Goal: Task Accomplishment & Management: Manage account settings

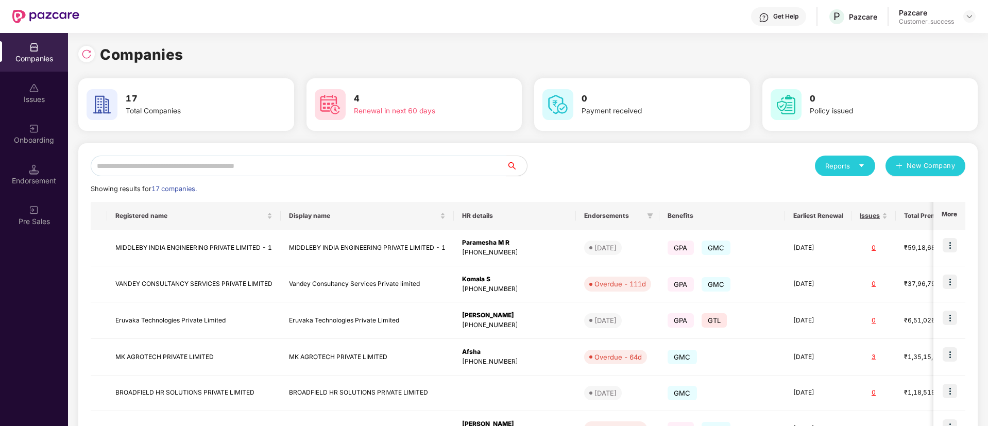
click at [338, 171] on input "text" at bounding box center [299, 166] width 416 height 21
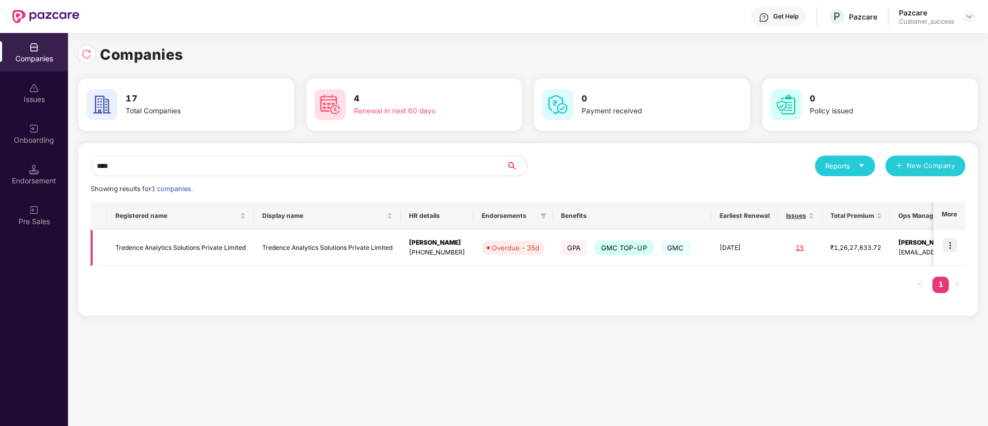
type input "****"
click at [948, 251] on img at bounding box center [950, 245] width 14 height 14
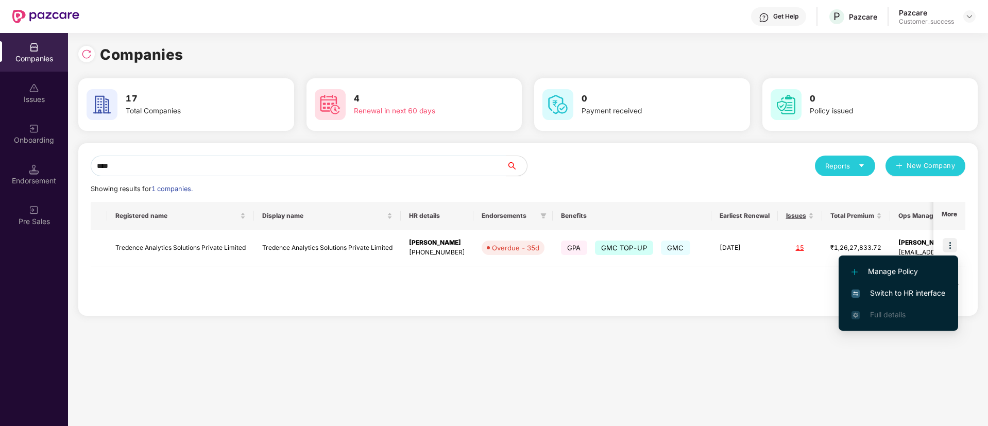
click at [864, 293] on span "Switch to HR interface" at bounding box center [899, 293] width 94 height 11
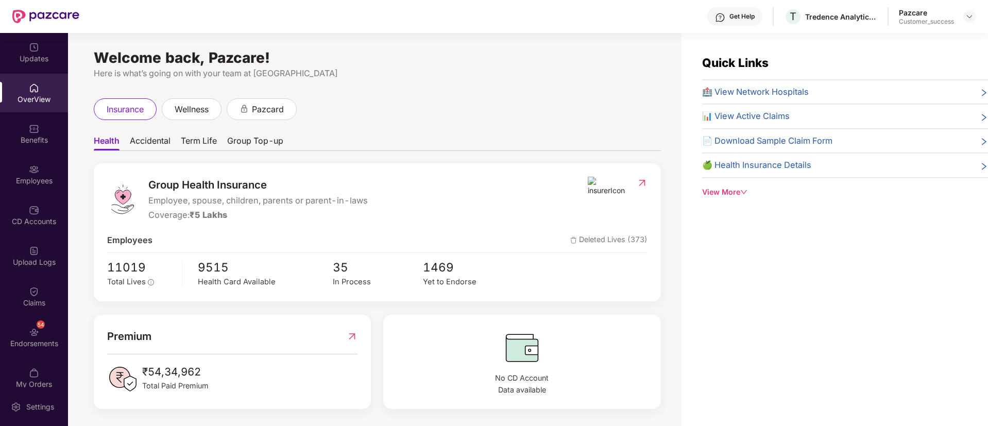
click at [37, 185] on div "Employees" at bounding box center [34, 181] width 68 height 10
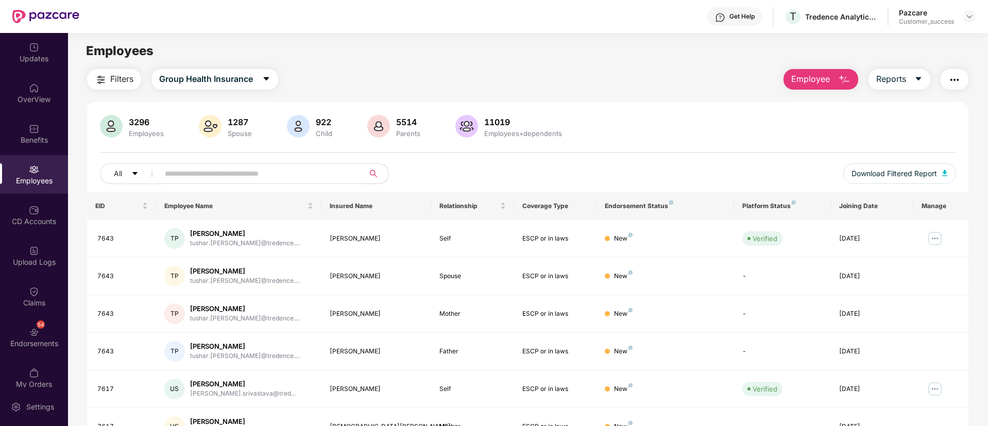
click at [260, 182] on span at bounding box center [258, 173] width 211 height 21
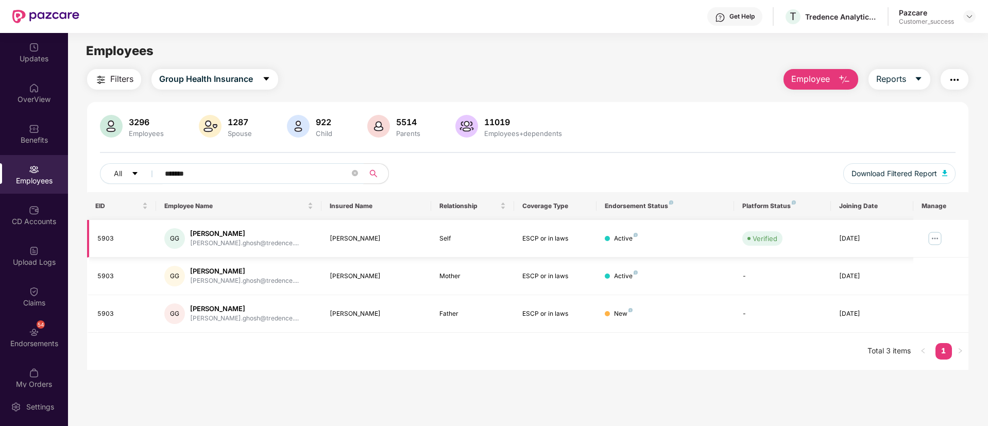
type input "******"
click at [937, 236] on img at bounding box center [935, 238] width 16 height 16
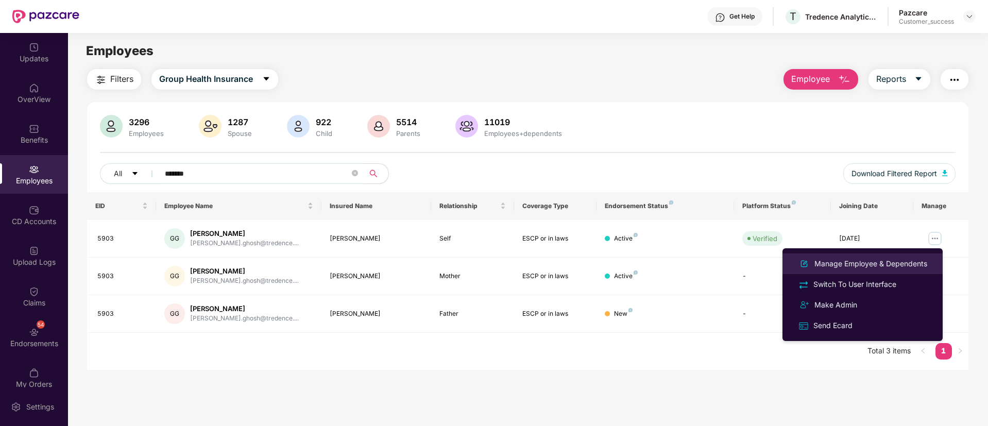
click at [871, 259] on div "Manage Employee & Dependents" at bounding box center [871, 263] width 117 height 11
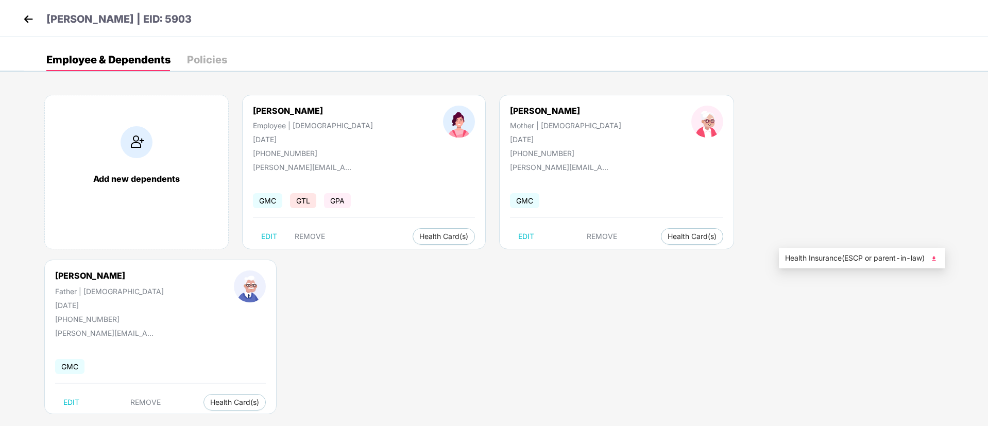
click at [937, 259] on img at bounding box center [934, 259] width 10 height 10
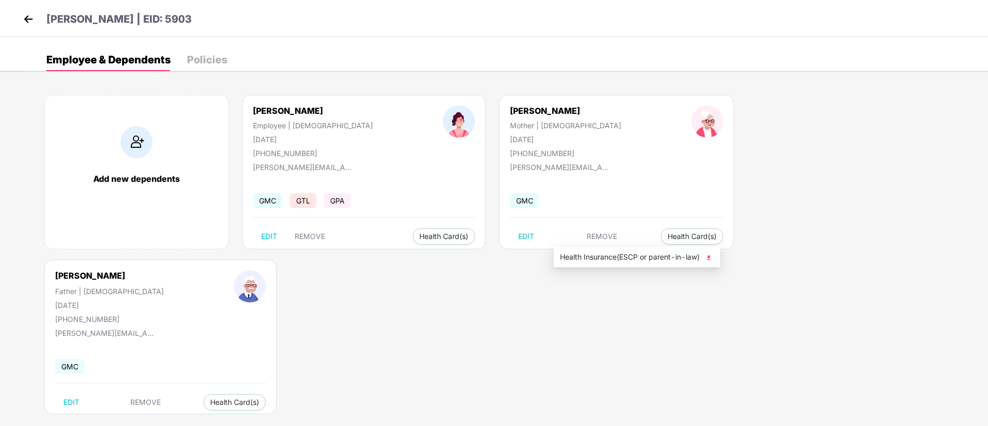
click at [713, 257] on img at bounding box center [709, 258] width 10 height 10
